Goal: Transaction & Acquisition: Purchase product/service

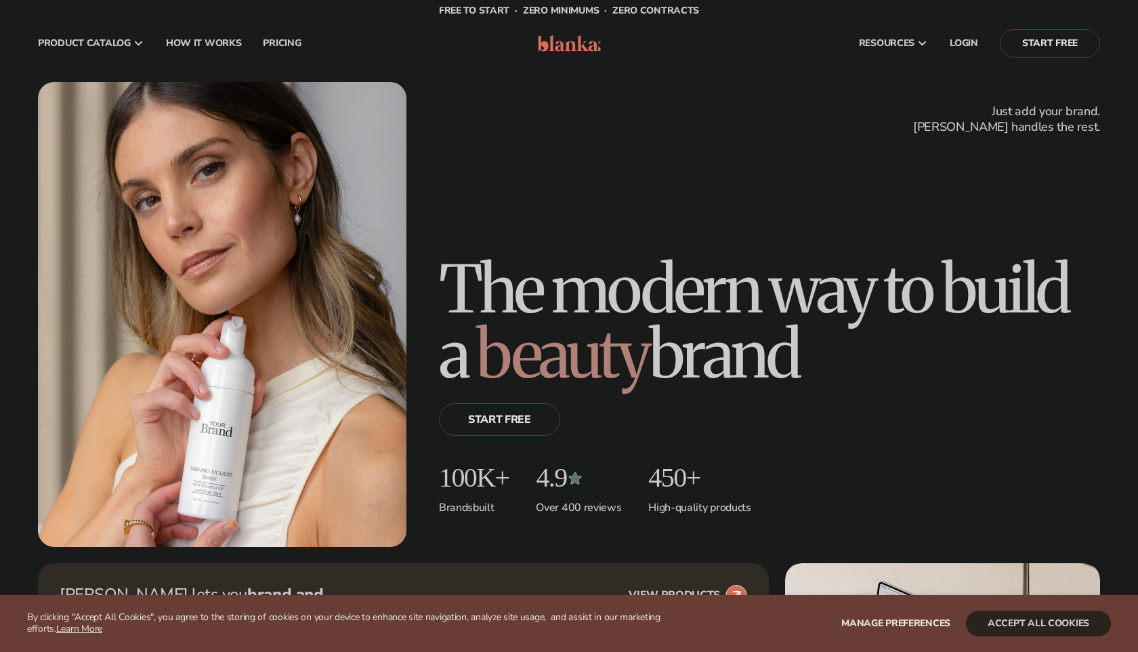
scroll to position [381, 0]
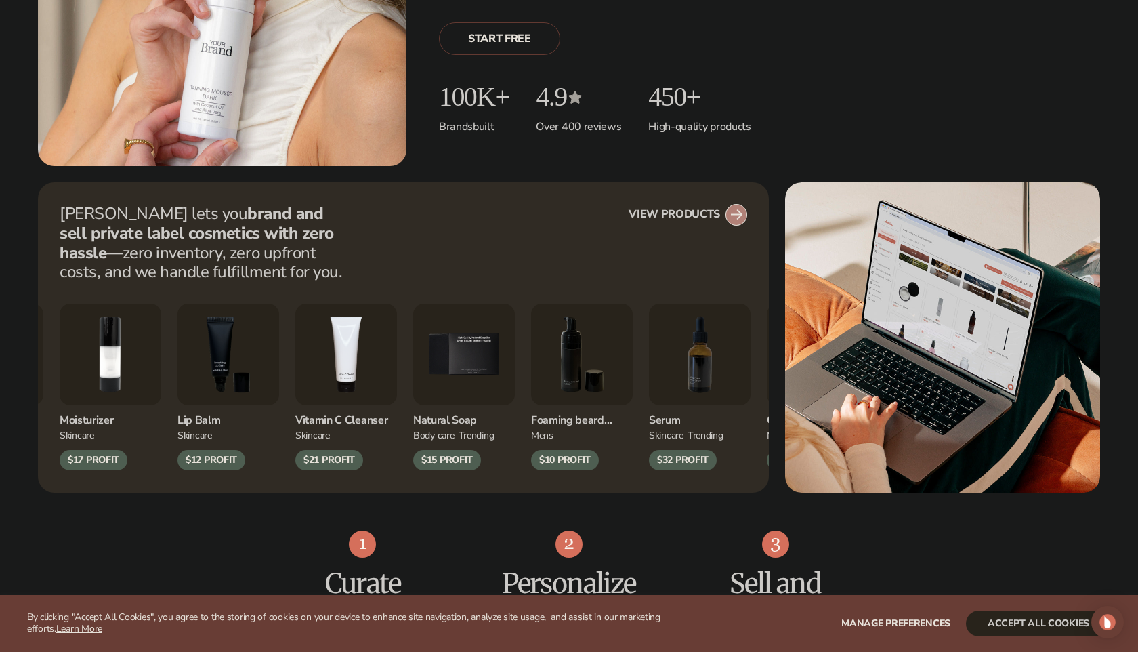
click at [735, 217] on circle at bounding box center [736, 215] width 30 height 30
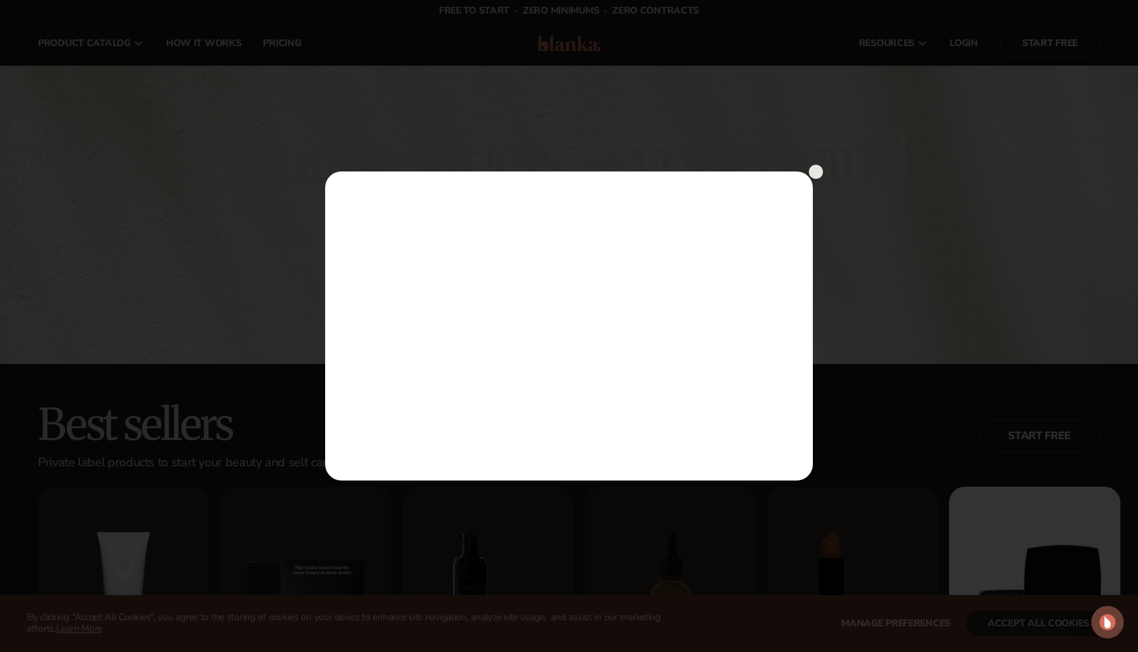
click at [816, 169] on circle at bounding box center [816, 172] width 14 height 14
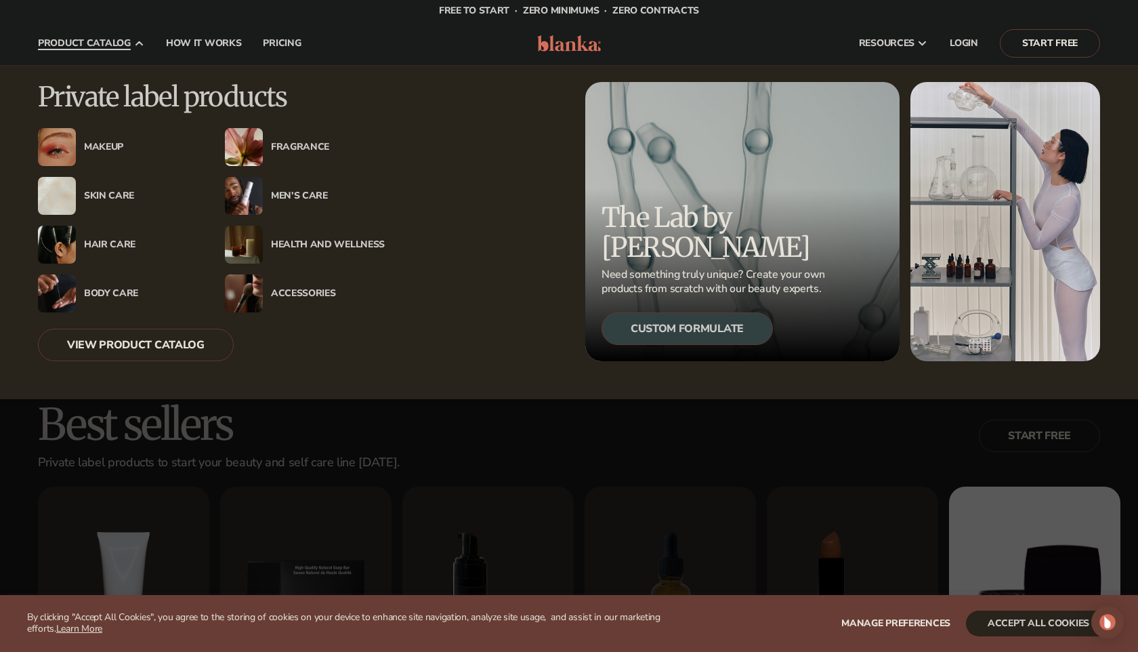
click at [117, 143] on div "Makeup" at bounding box center [141, 148] width 114 height 12
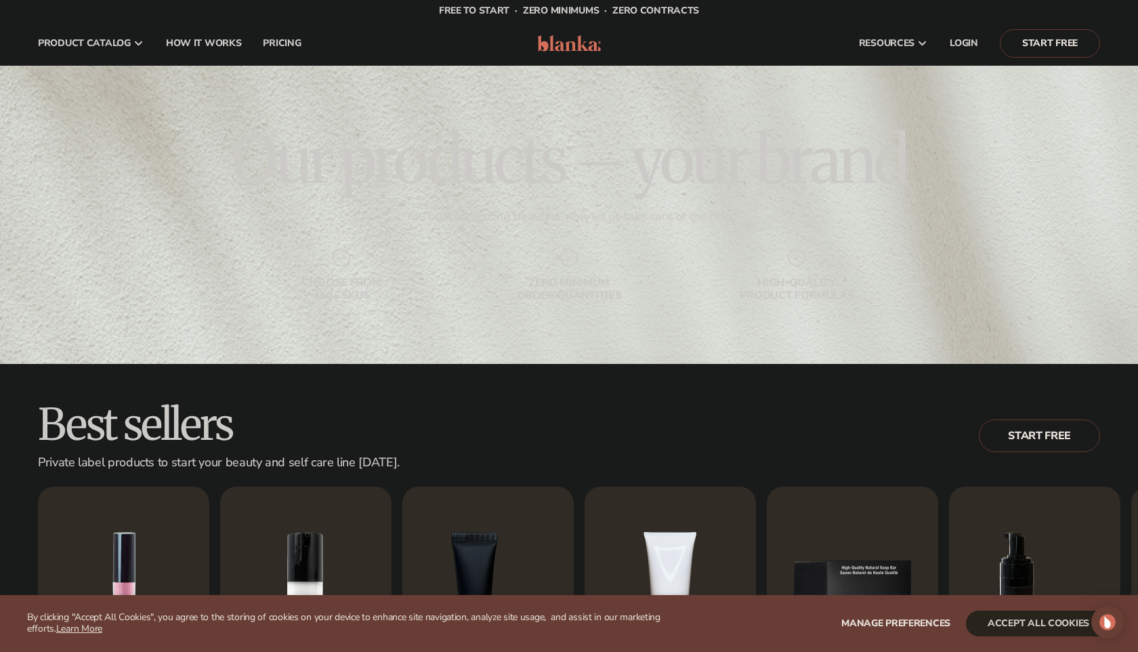
scroll to position [327, 0]
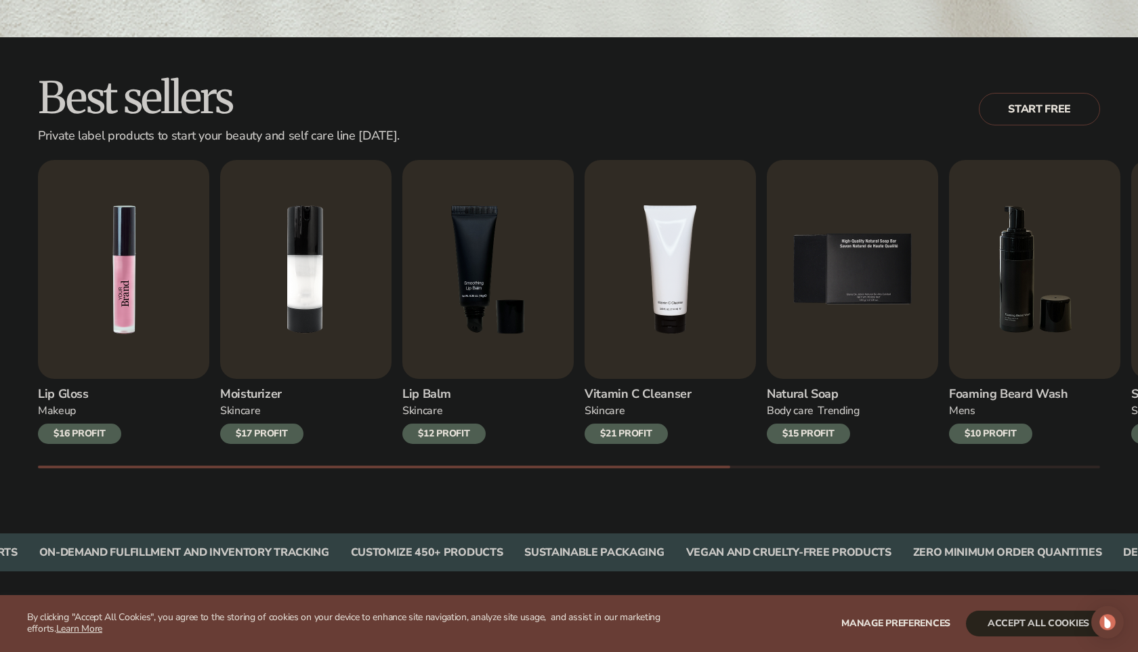
click at [163, 279] on img "1 / 9" at bounding box center [123, 269] width 171 height 219
